Goal: Information Seeking & Learning: Learn about a topic

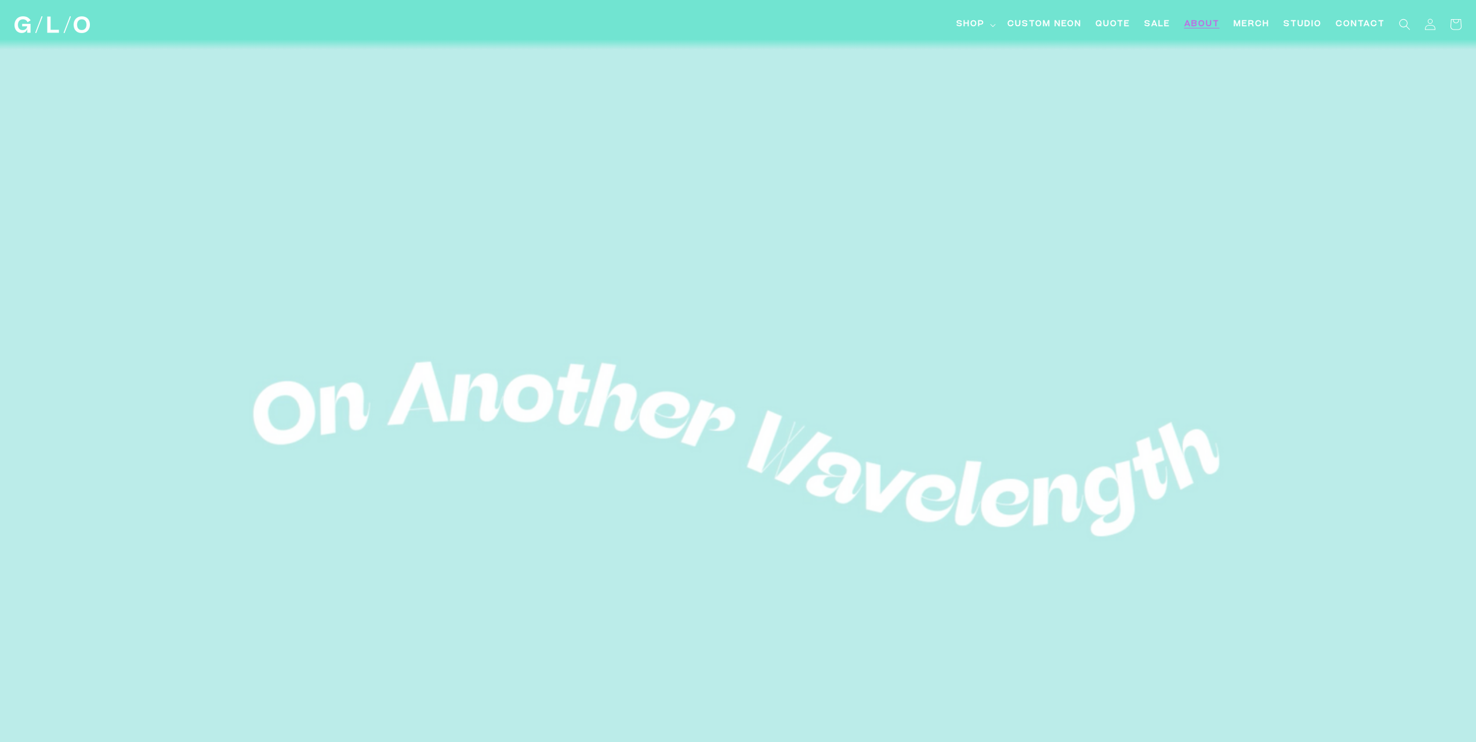
click at [1196, 21] on span "About" at bounding box center [1201, 25] width 35 height 12
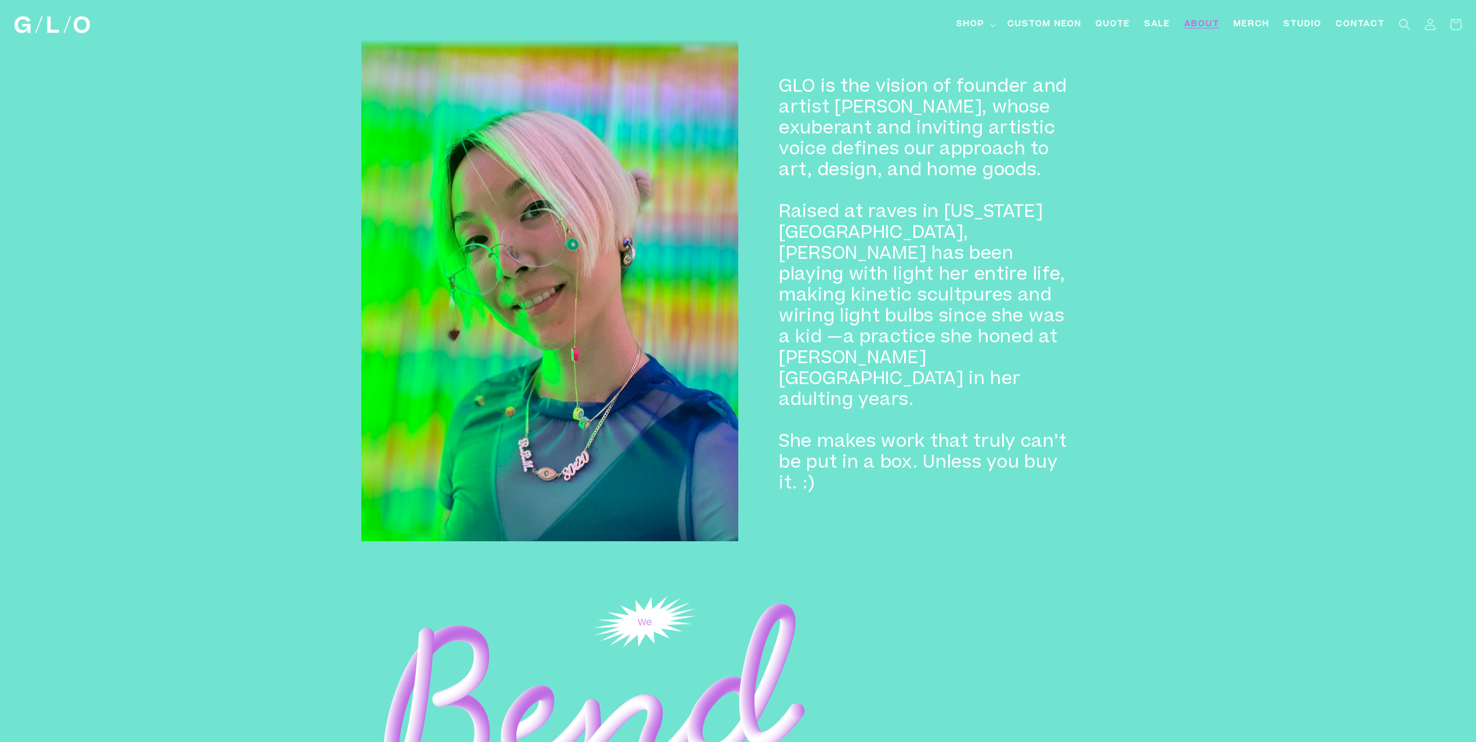
scroll to position [822, 0]
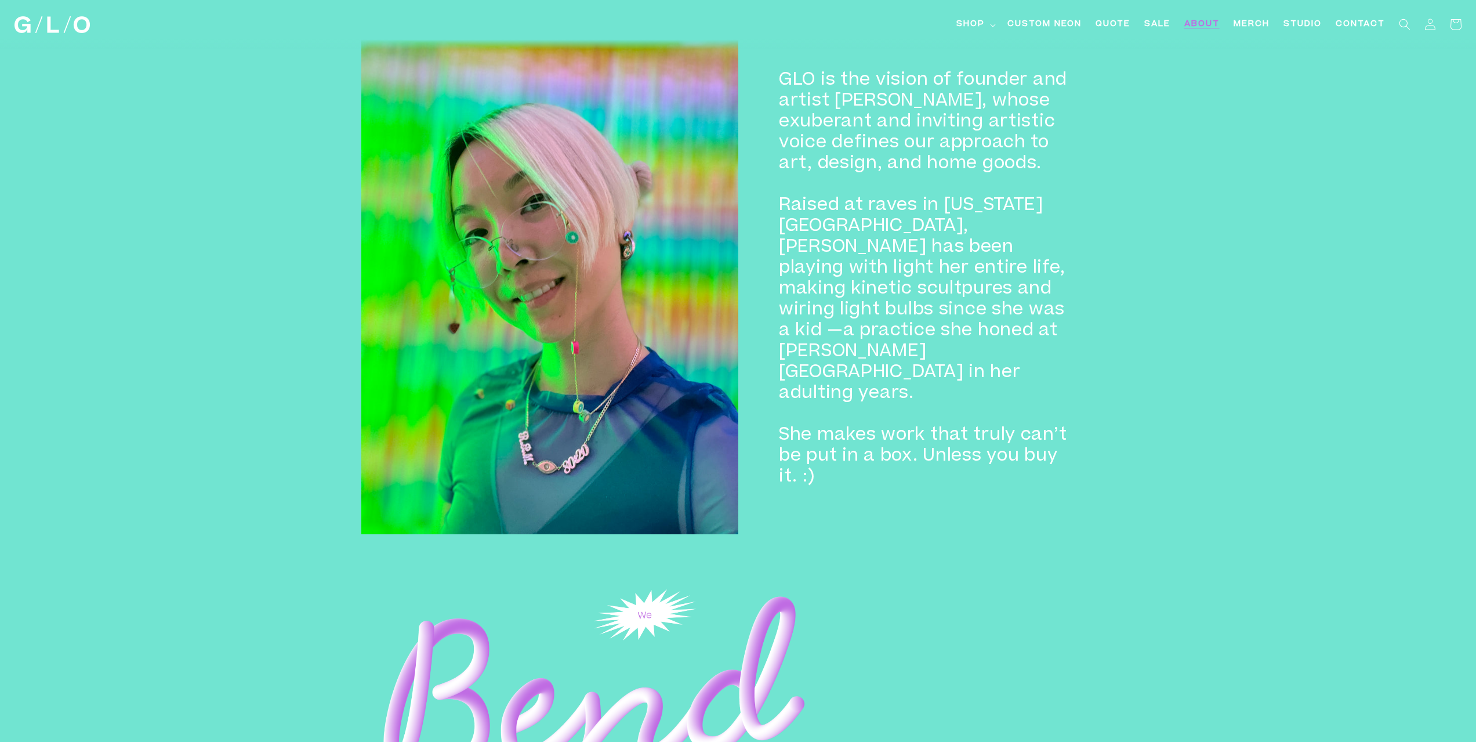
click at [1175, 375] on div "GLO is the vision of founder and artist Lena Imamura, whose exuberant and invit…" at bounding box center [738, 172] width 1476 height 764
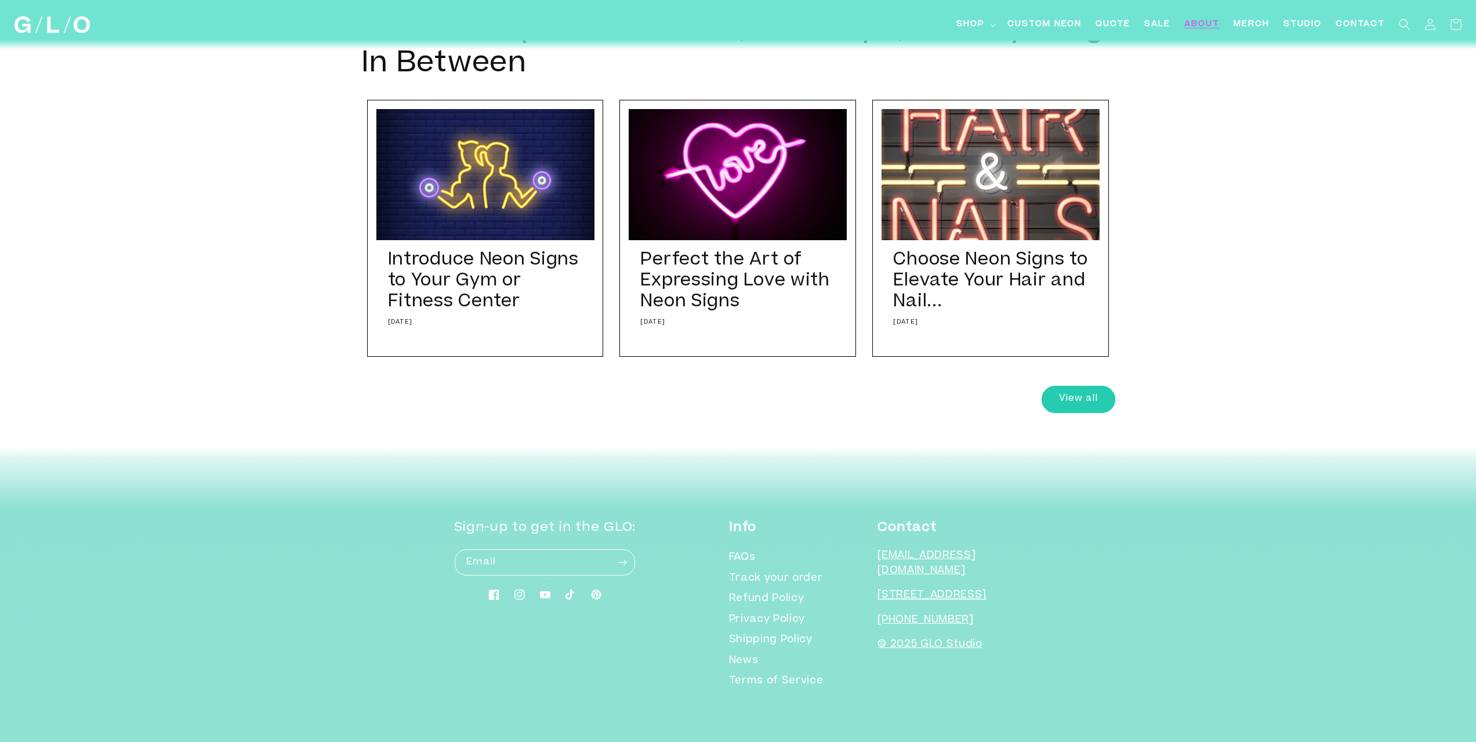
scroll to position [4584, 0]
click at [1091, 413] on link "View all" at bounding box center [1079, 399] width 74 height 27
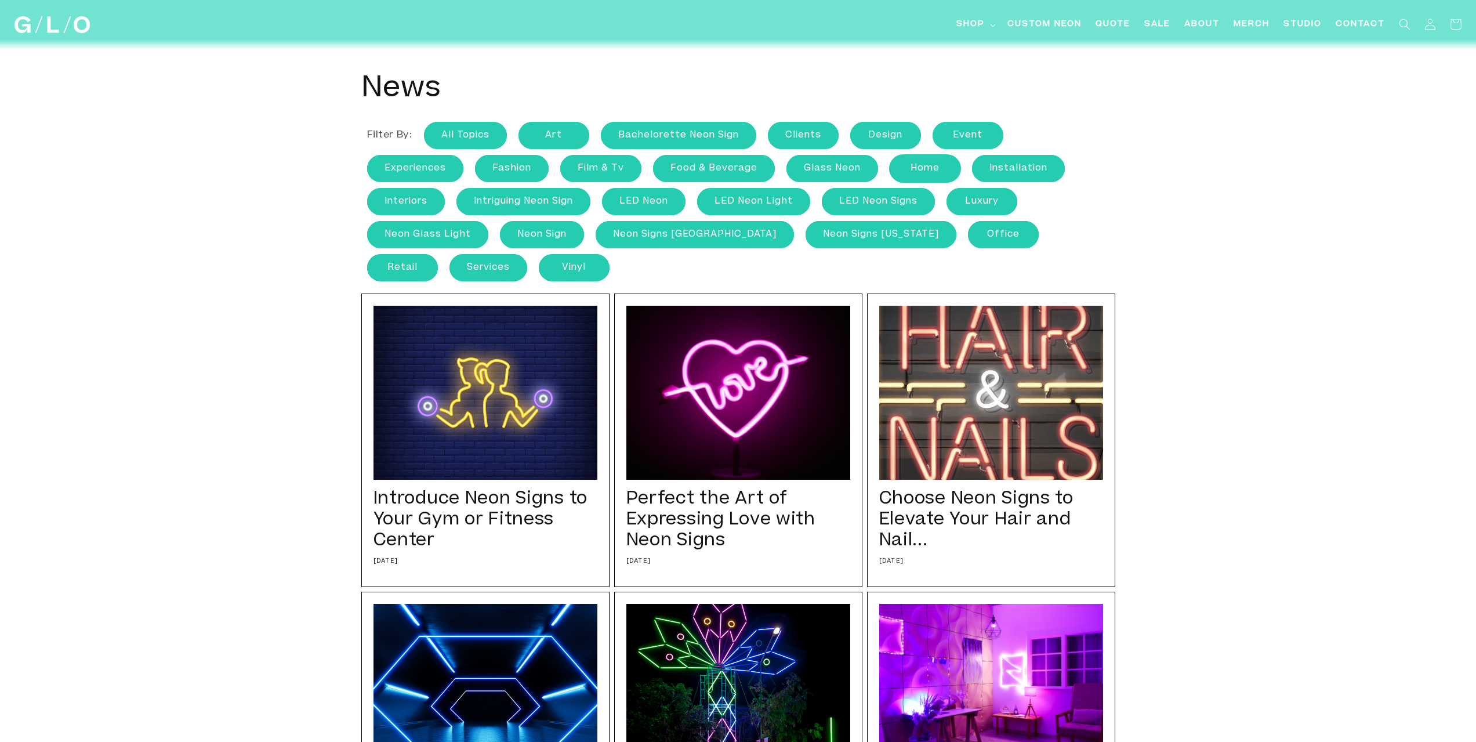
click at [925, 164] on link "home" at bounding box center [925, 168] width 71 height 27
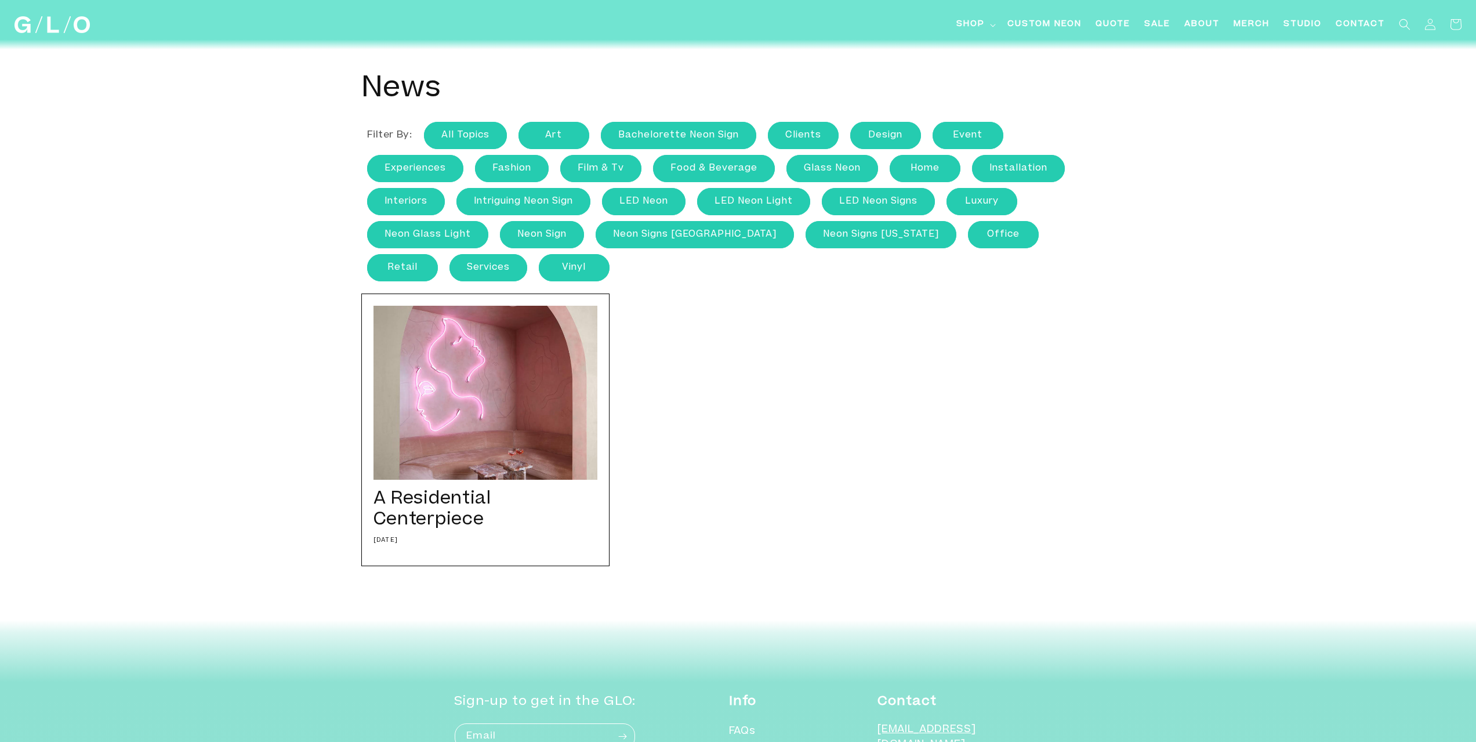
drag, startPoint x: 501, startPoint y: 425, endPoint x: 661, endPoint y: 422, distance: 160.1
click at [501, 424] on div "A Residential Centerpiece [DATE] We worked closely with one of our favorite int…" at bounding box center [485, 429] width 248 height 273
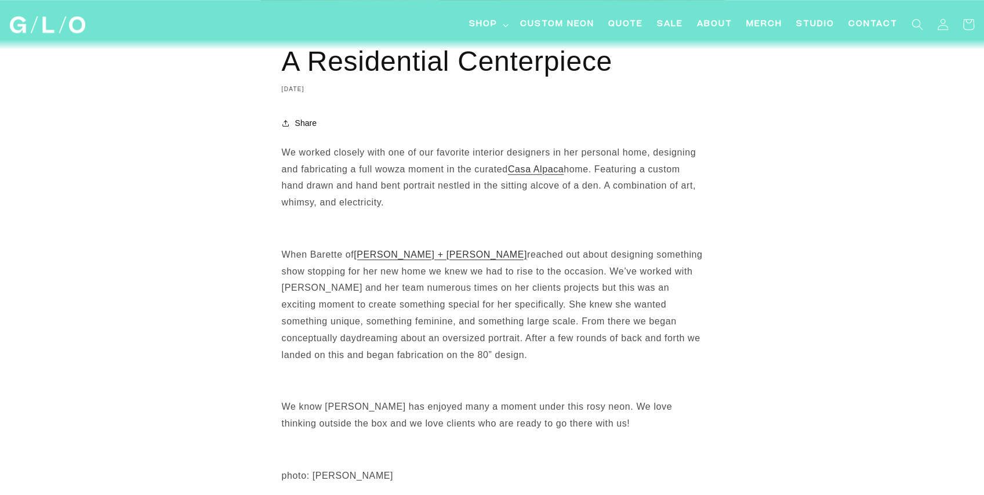
scroll to position [618, 0]
